Goal: Navigation & Orientation: Find specific page/section

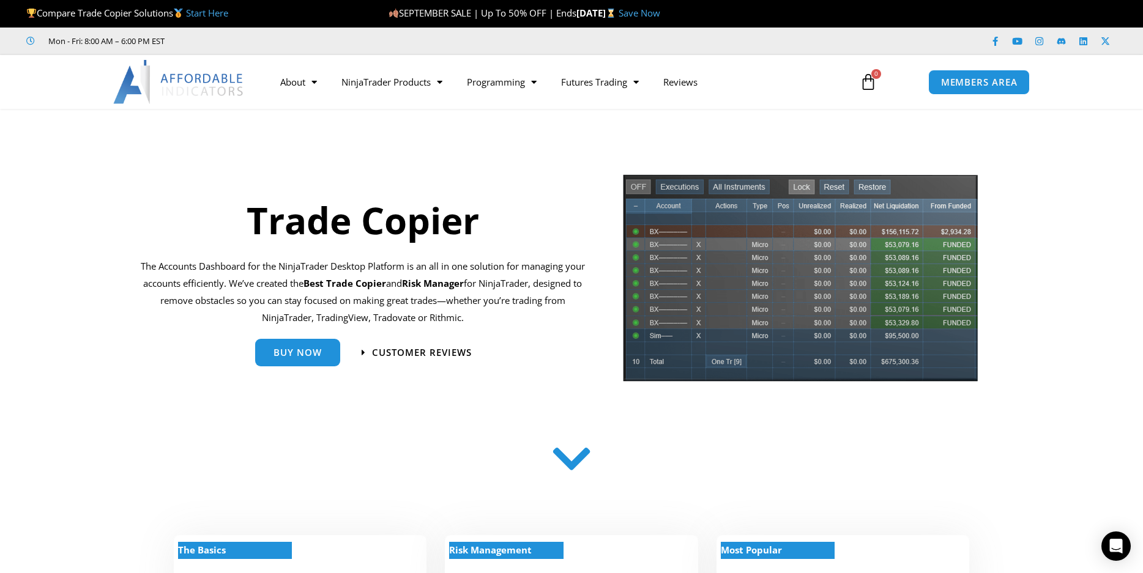
click at [578, 467] on icon at bounding box center [571, 458] width 43 height 43
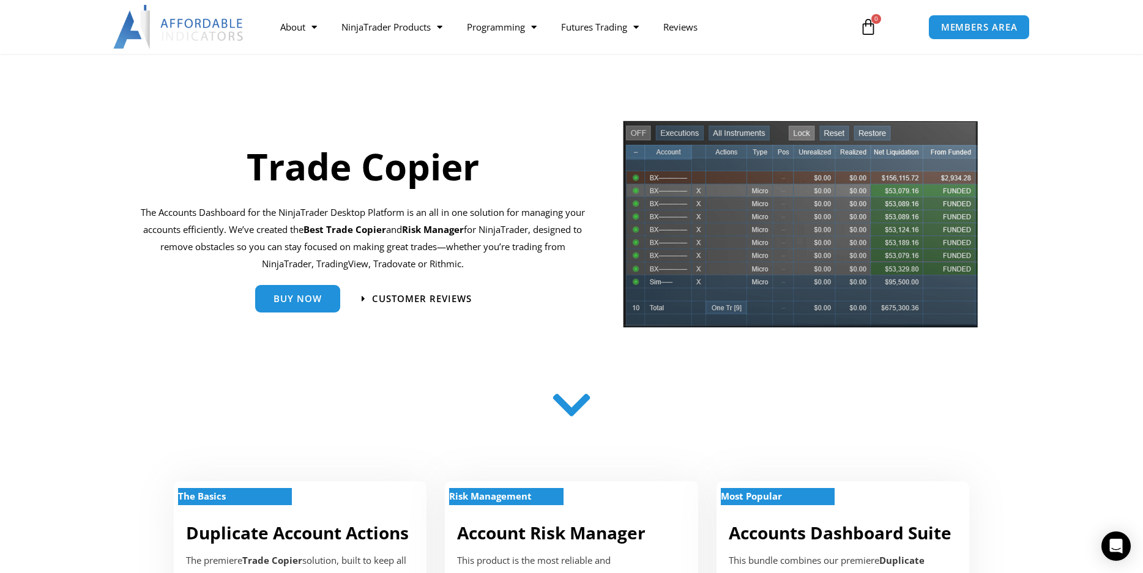
scroll to position [54, 0]
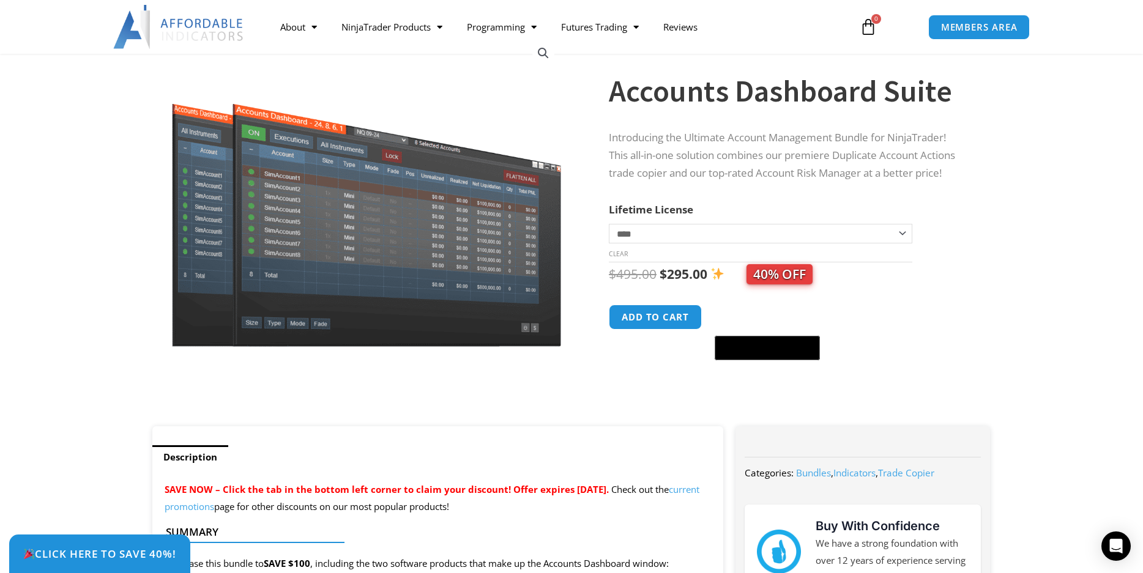
scroll to position [85, 0]
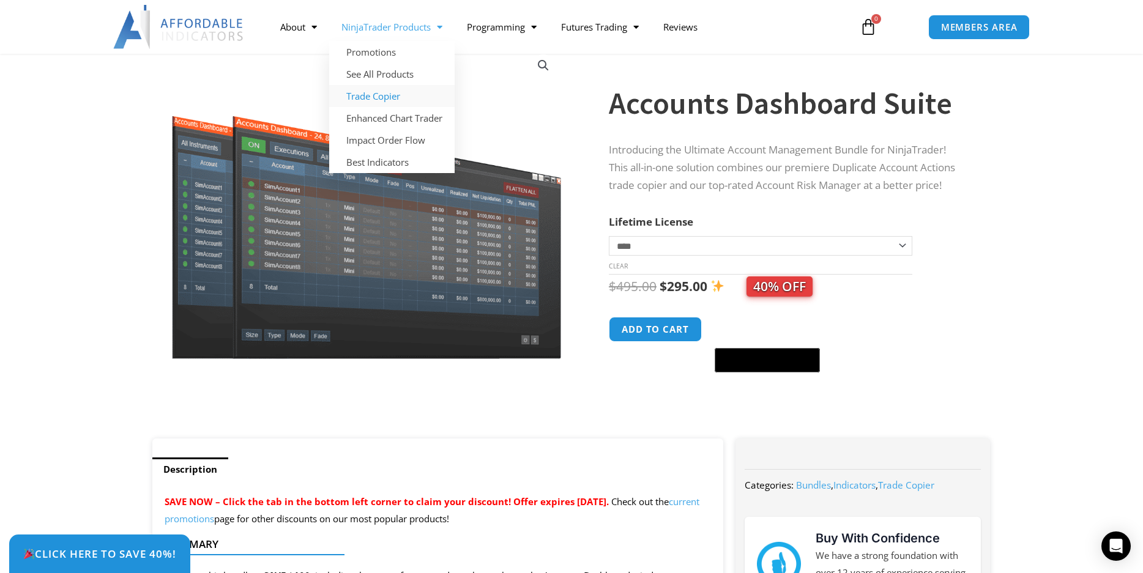
click at [379, 94] on link "Trade Copier" at bounding box center [391, 96] width 125 height 22
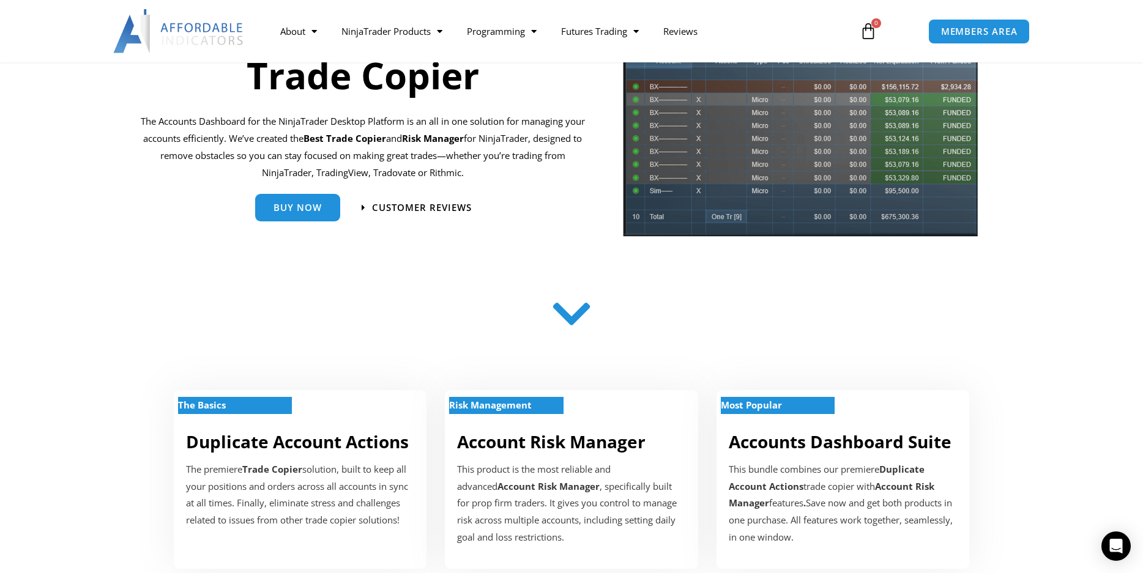
scroll to position [214, 0]
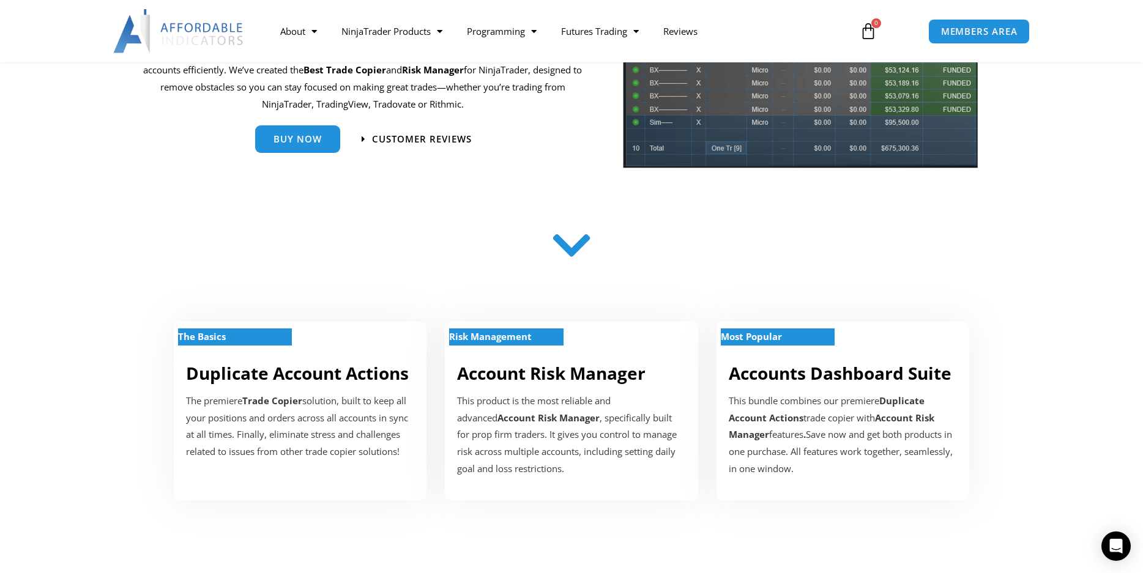
drag, startPoint x: 1146, startPoint y: 46, endPoint x: 1165, endPoint y: 70, distance: 30.5
click at [550, 378] on link "Account Risk Manager" at bounding box center [551, 373] width 188 height 23
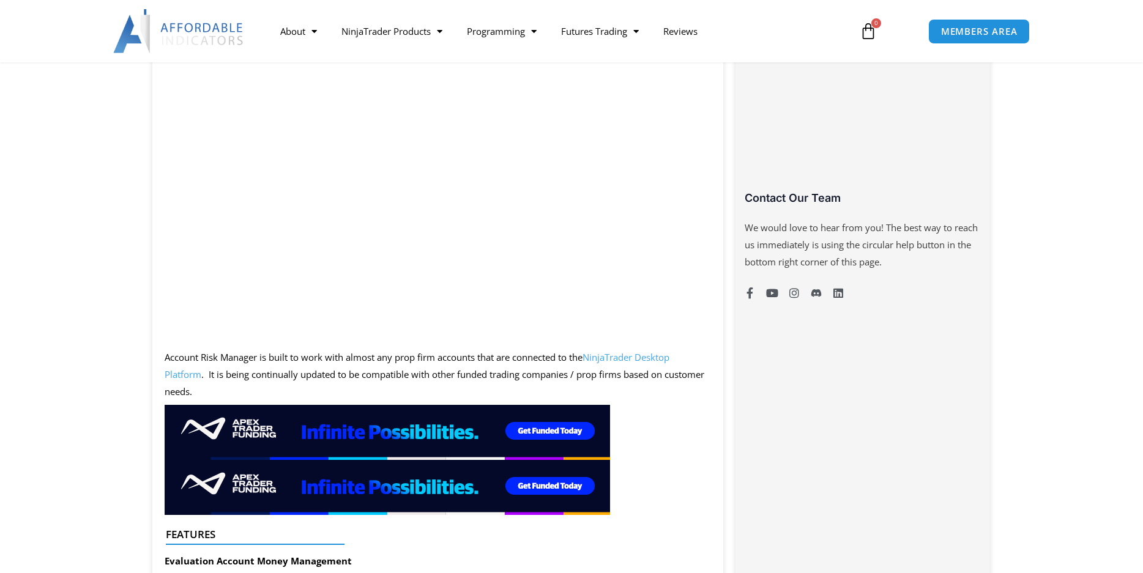
scroll to position [702, 0]
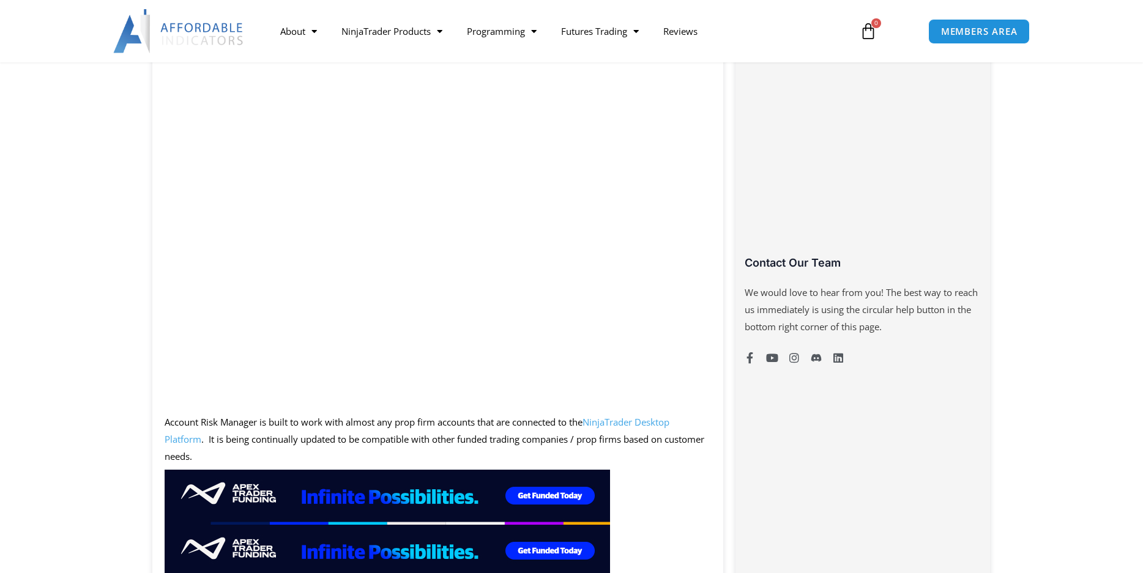
drag, startPoint x: 1147, startPoint y: 52, endPoint x: 1169, endPoint y: 146, distance: 96.2
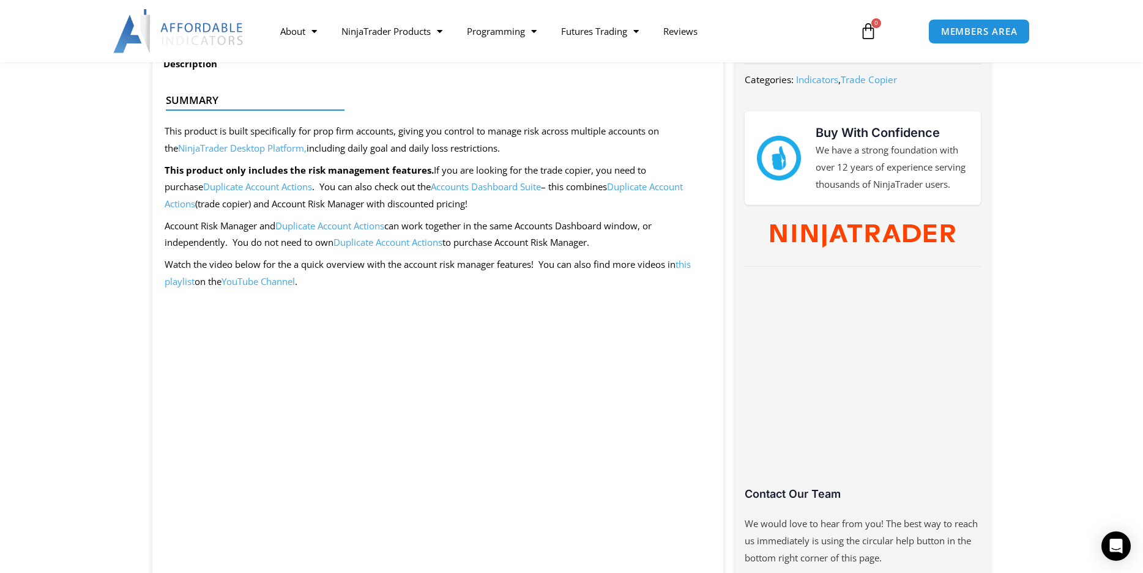
scroll to position [0, 0]
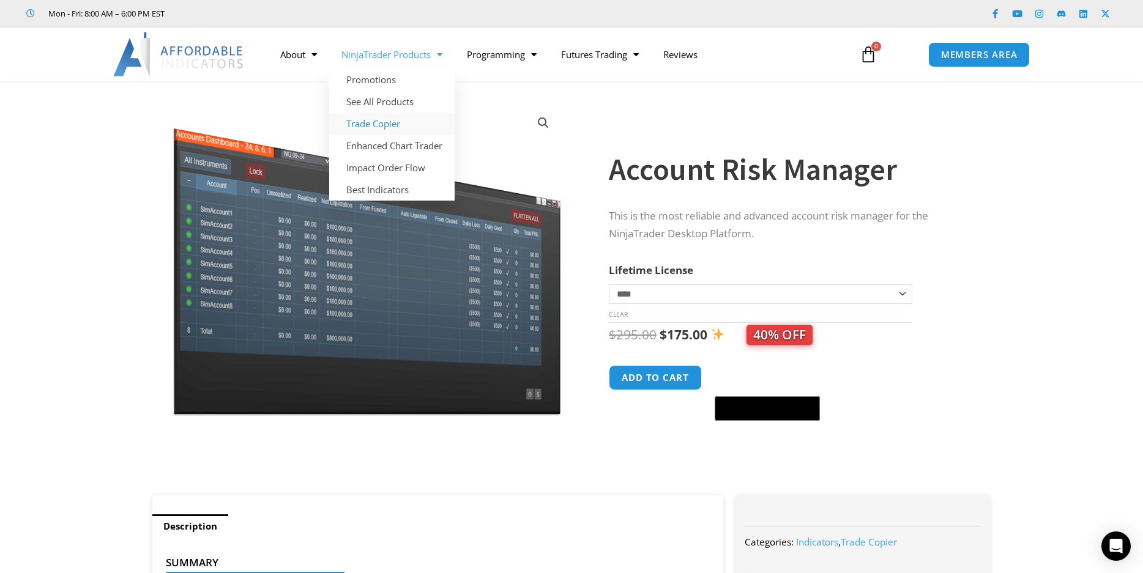
click at [385, 122] on link "Trade Copier" at bounding box center [391, 124] width 125 height 22
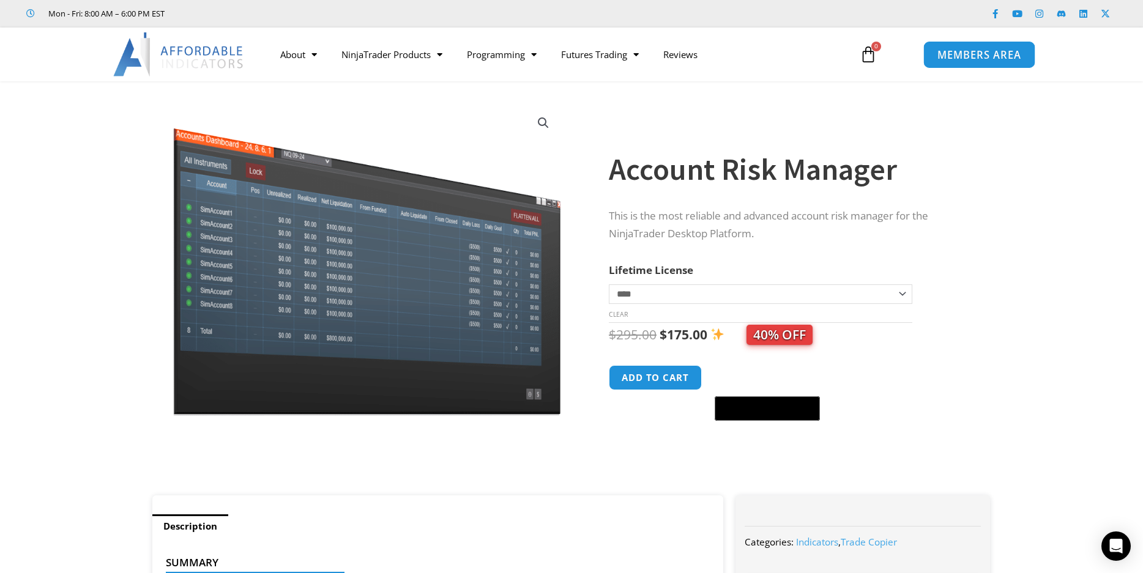
click at [994, 54] on span "MEMBERS AREA" at bounding box center [979, 55] width 84 height 10
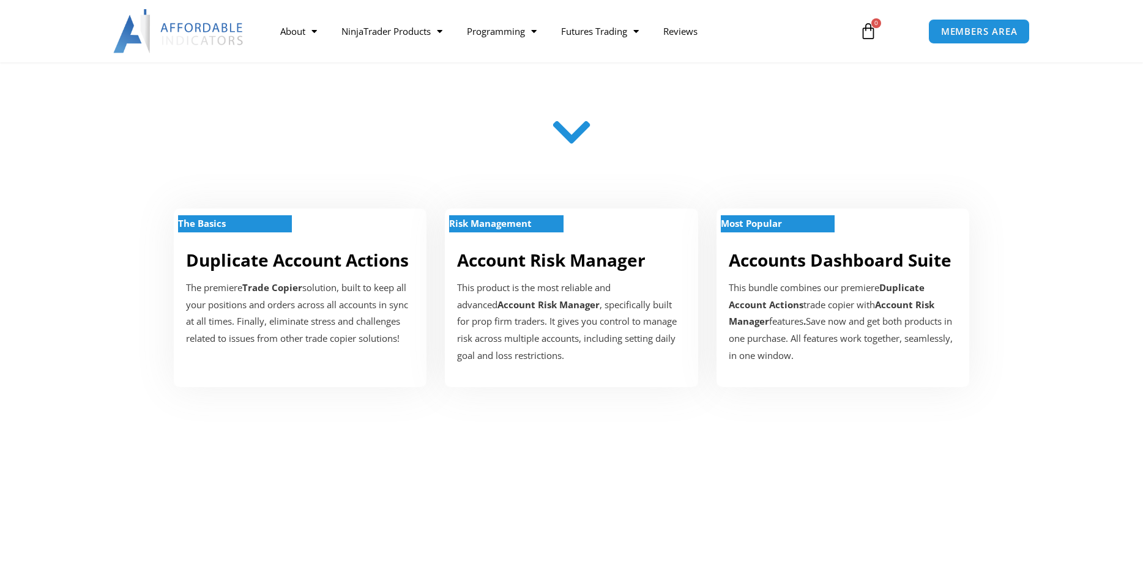
scroll to position [375, 0]
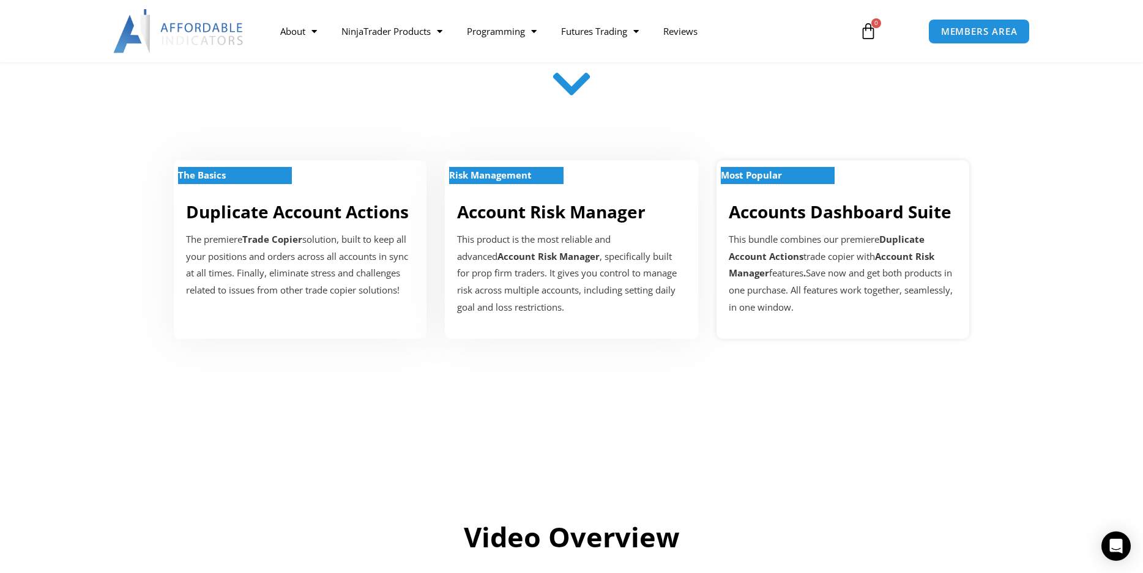
click at [821, 243] on div "This bundle combines our premiere Duplicate Account Actions trade copier with A…" at bounding box center [843, 273] width 228 height 85
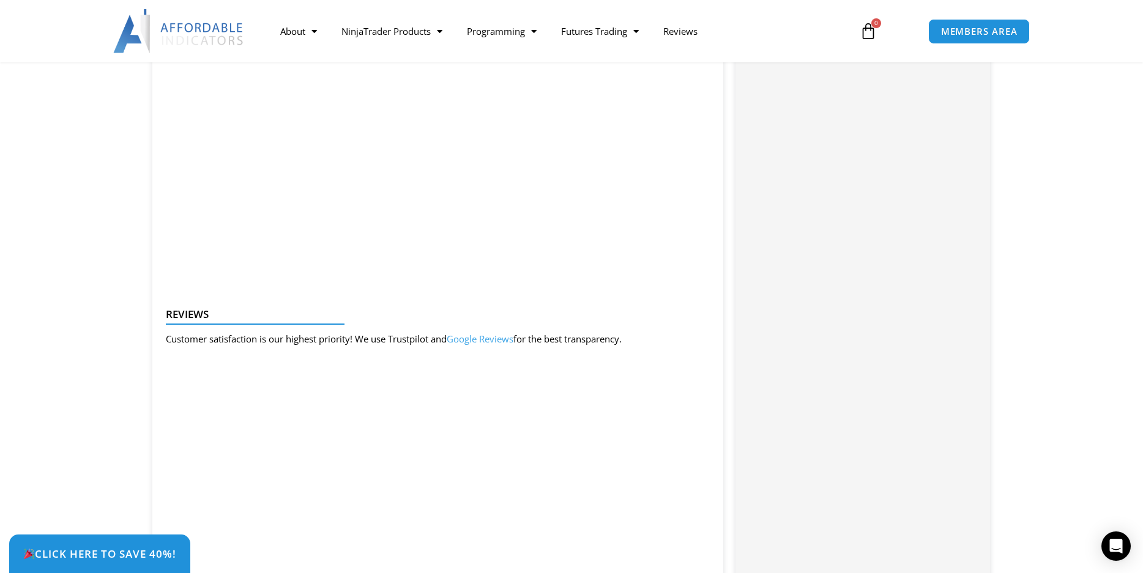
scroll to position [1411, 0]
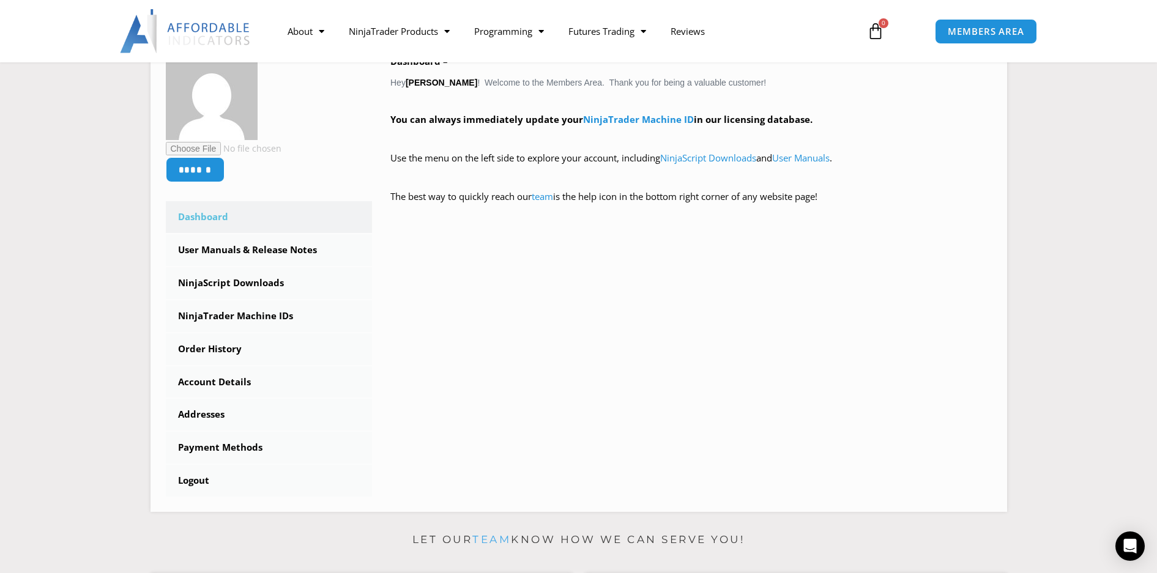
scroll to position [248, 0]
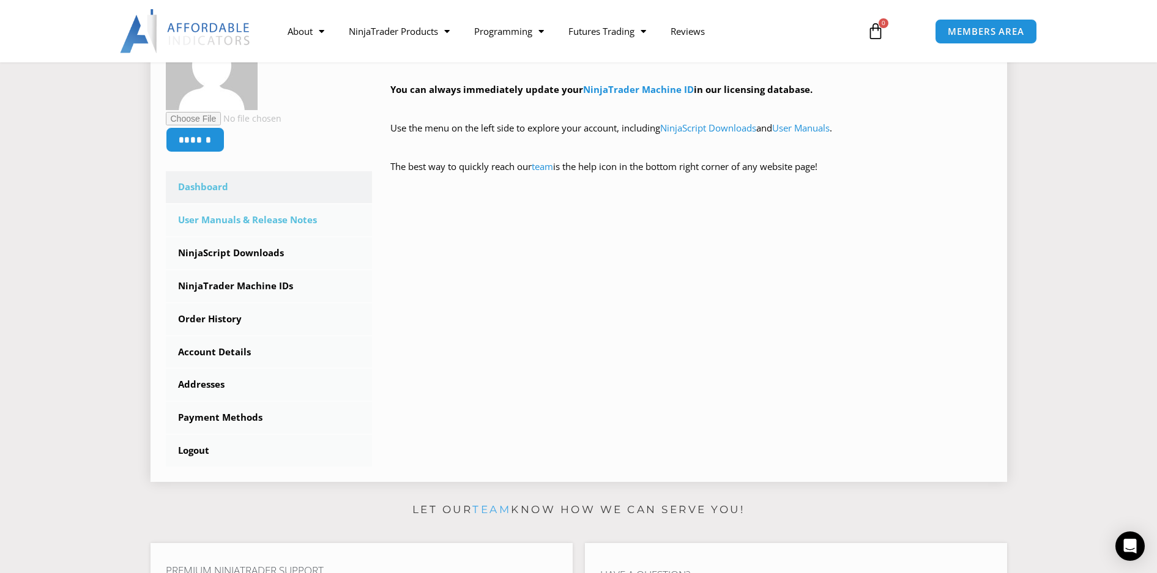
click at [269, 214] on link "User Manuals & Release Notes" at bounding box center [269, 220] width 207 height 32
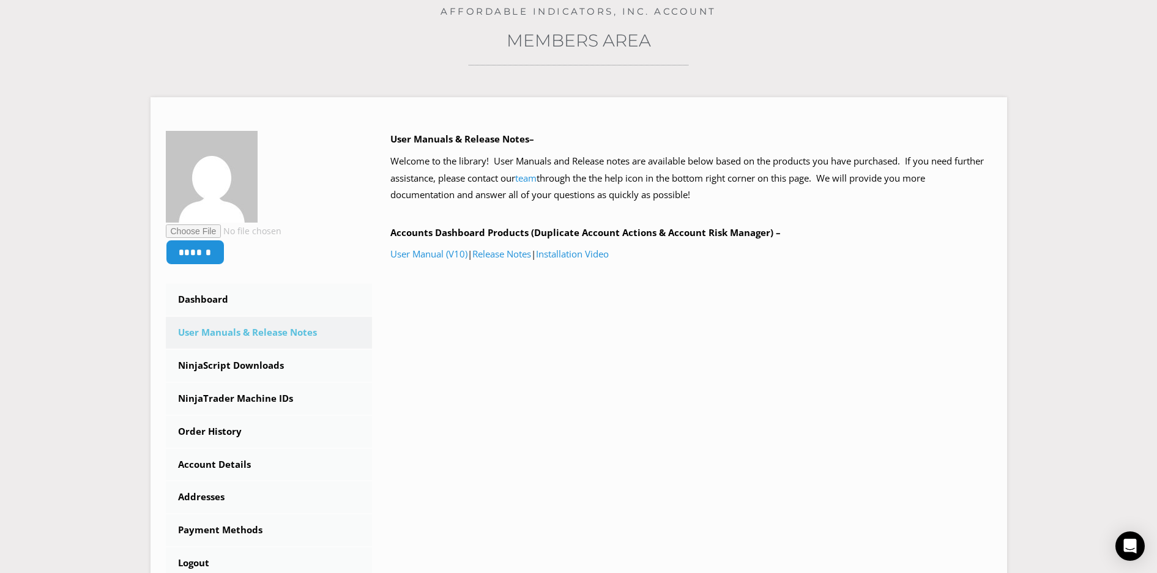
scroll to position [149, 0]
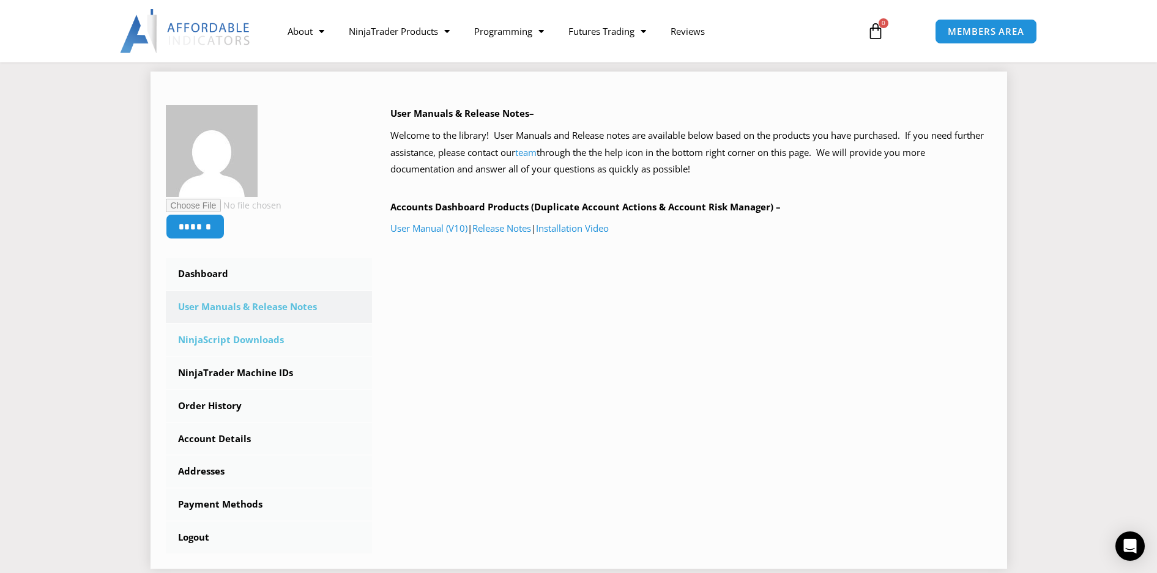
click at [247, 343] on link "NinjaScript Downloads" at bounding box center [269, 340] width 207 height 32
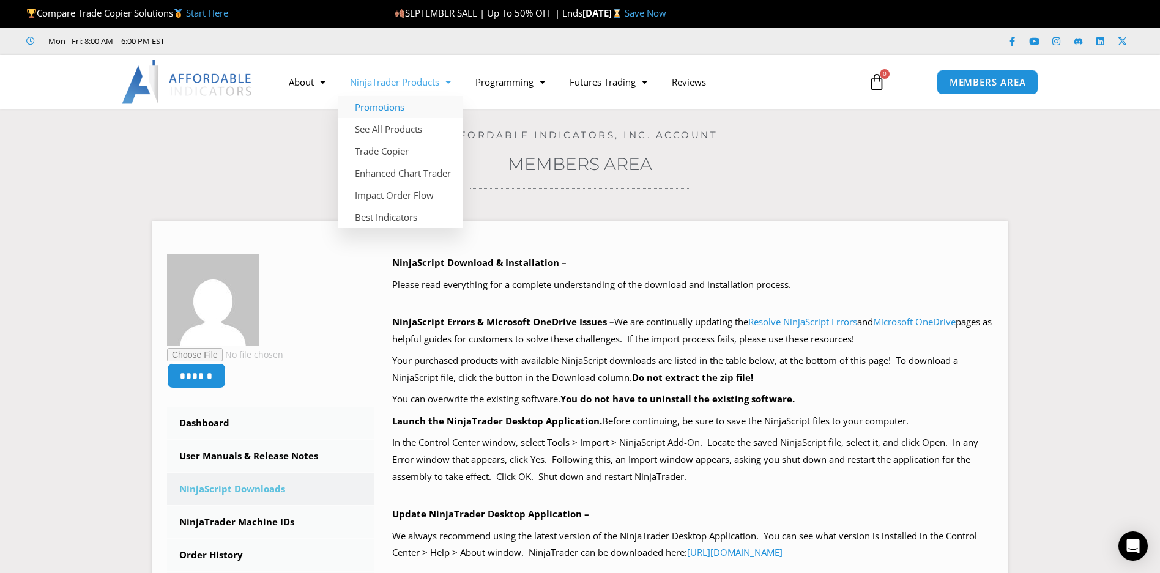
click at [395, 103] on link "Promotions" at bounding box center [400, 107] width 125 height 22
click at [379, 155] on link "Trade Copier" at bounding box center [400, 151] width 125 height 22
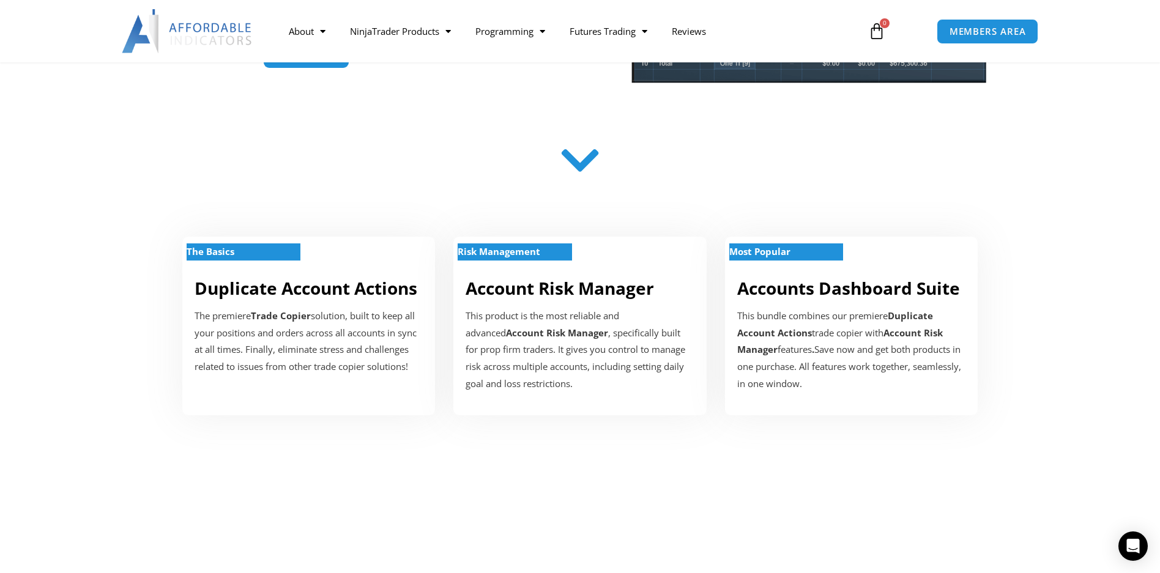
scroll to position [307, 0]
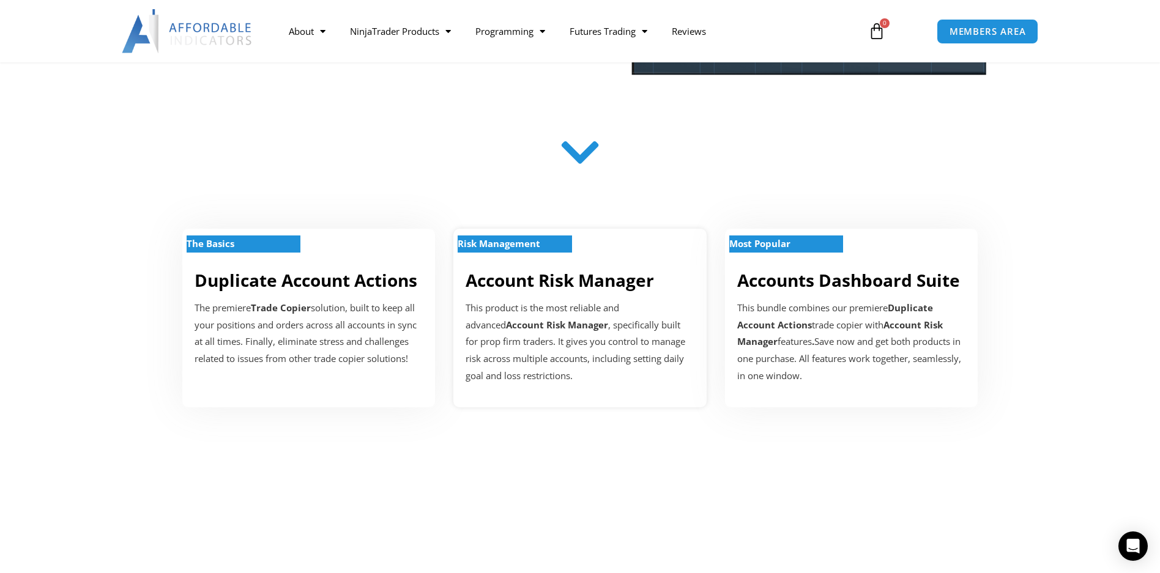
click at [510, 288] on link "Account Risk Manager" at bounding box center [560, 280] width 188 height 23
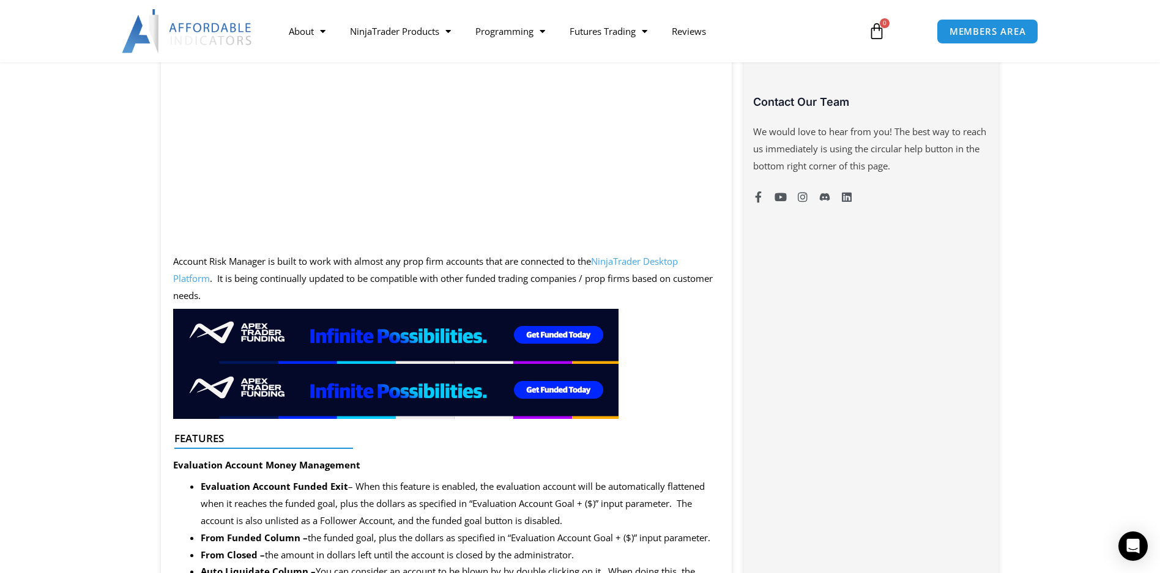
scroll to position [638, 0]
